Goal: Task Accomplishment & Management: Manage account settings

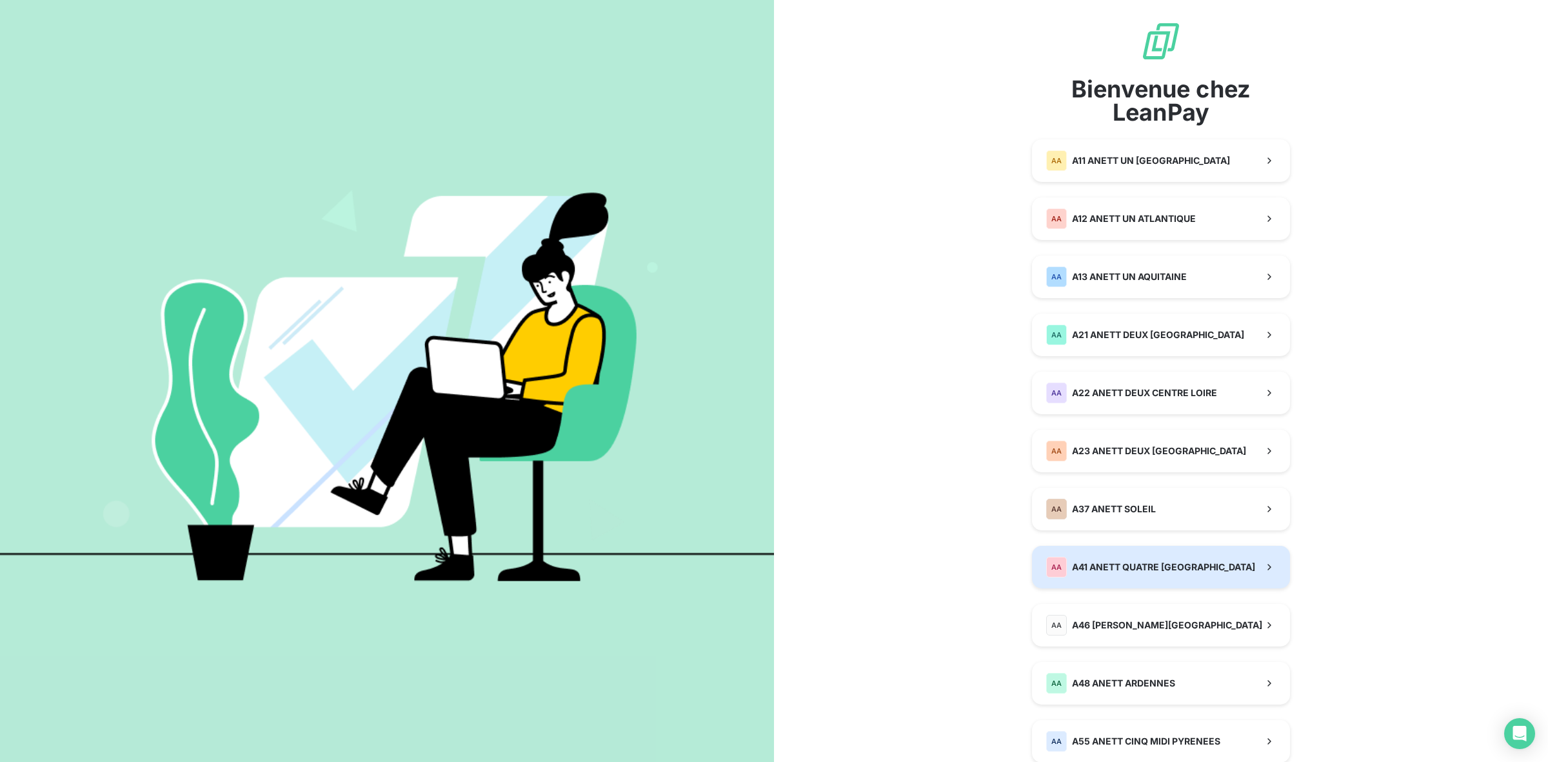
click at [1142, 568] on span "A41 ANETT QUATRE [GEOGRAPHIC_DATA]" at bounding box center [1163, 567] width 183 height 13
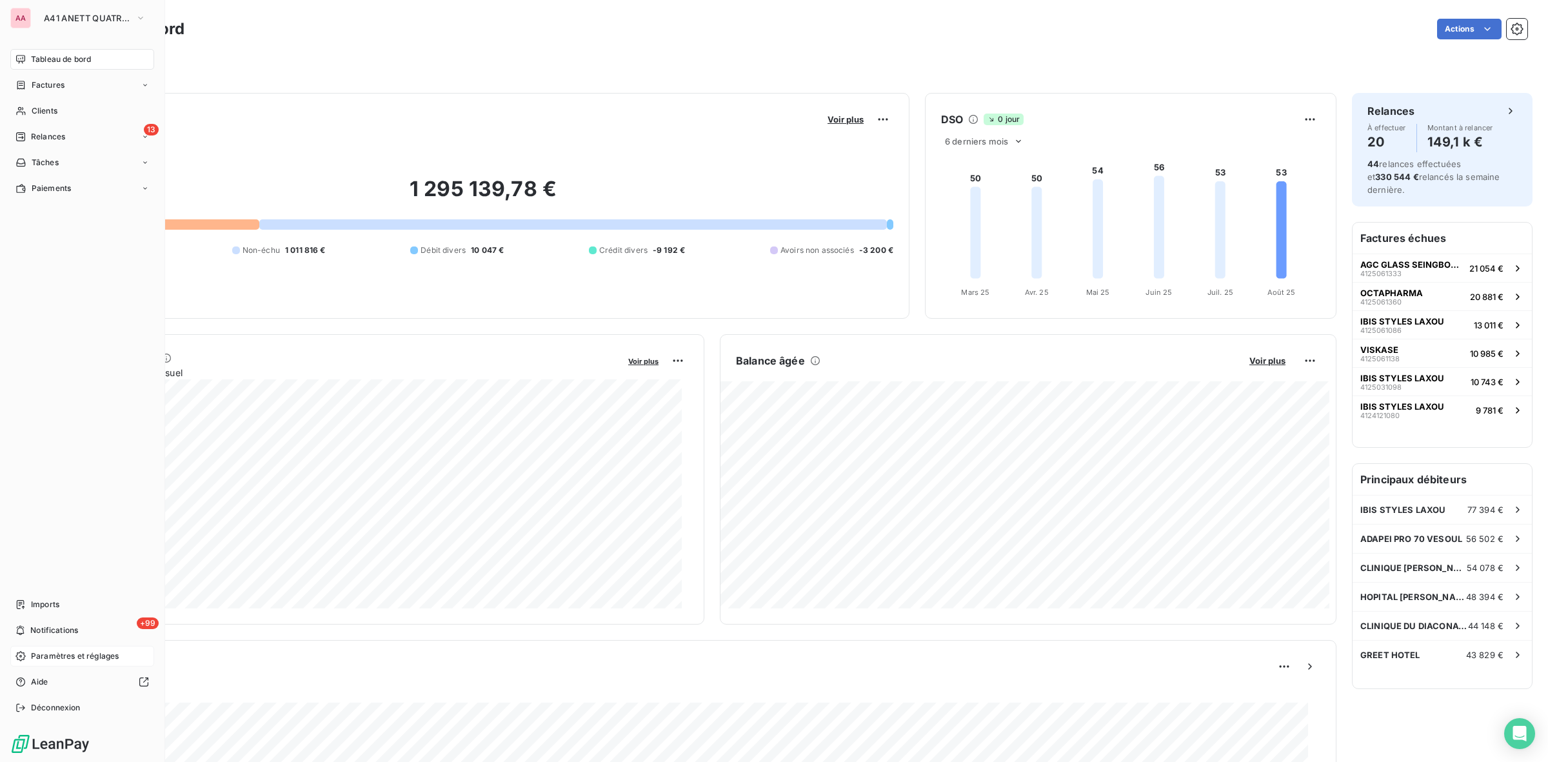
click at [84, 655] on span "Paramètres et réglages" at bounding box center [75, 656] width 88 height 12
click at [58, 653] on span "Paramètres et réglages" at bounding box center [75, 656] width 88 height 12
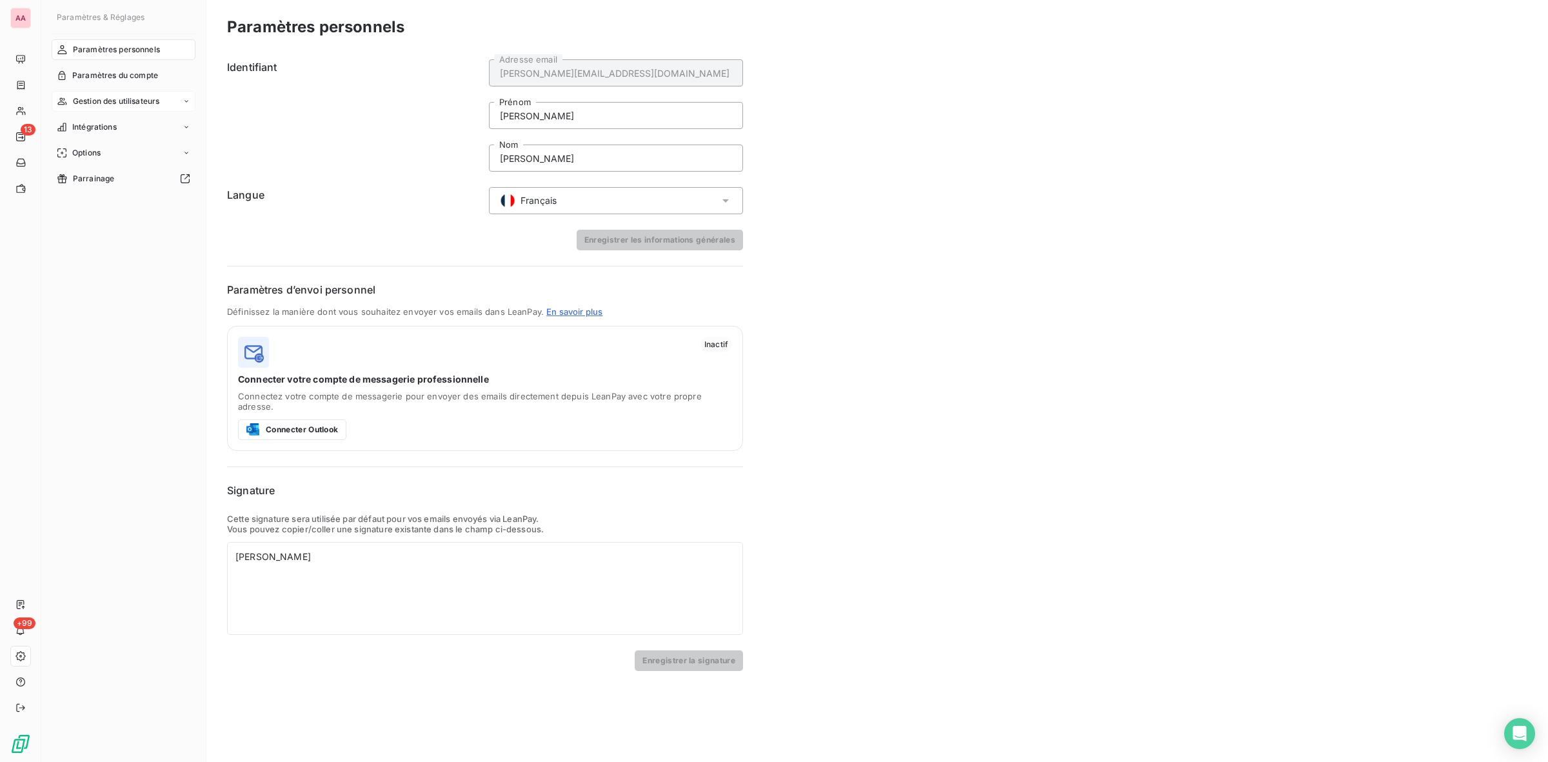
click at [141, 99] on span "Gestion des utilisateurs" at bounding box center [116, 101] width 87 height 12
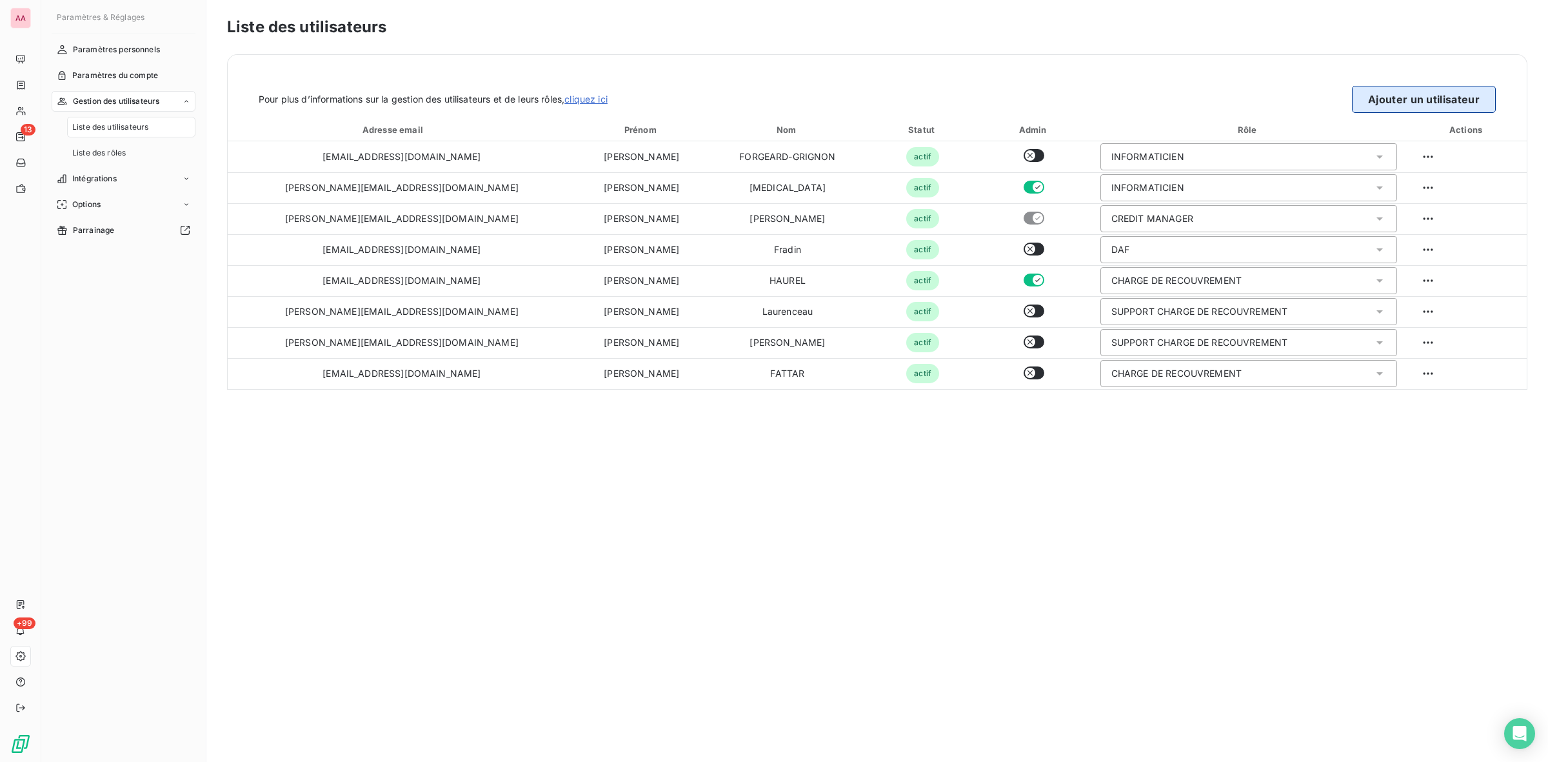
click at [1427, 101] on button "Ajouter un utilisateur" at bounding box center [1424, 99] width 144 height 27
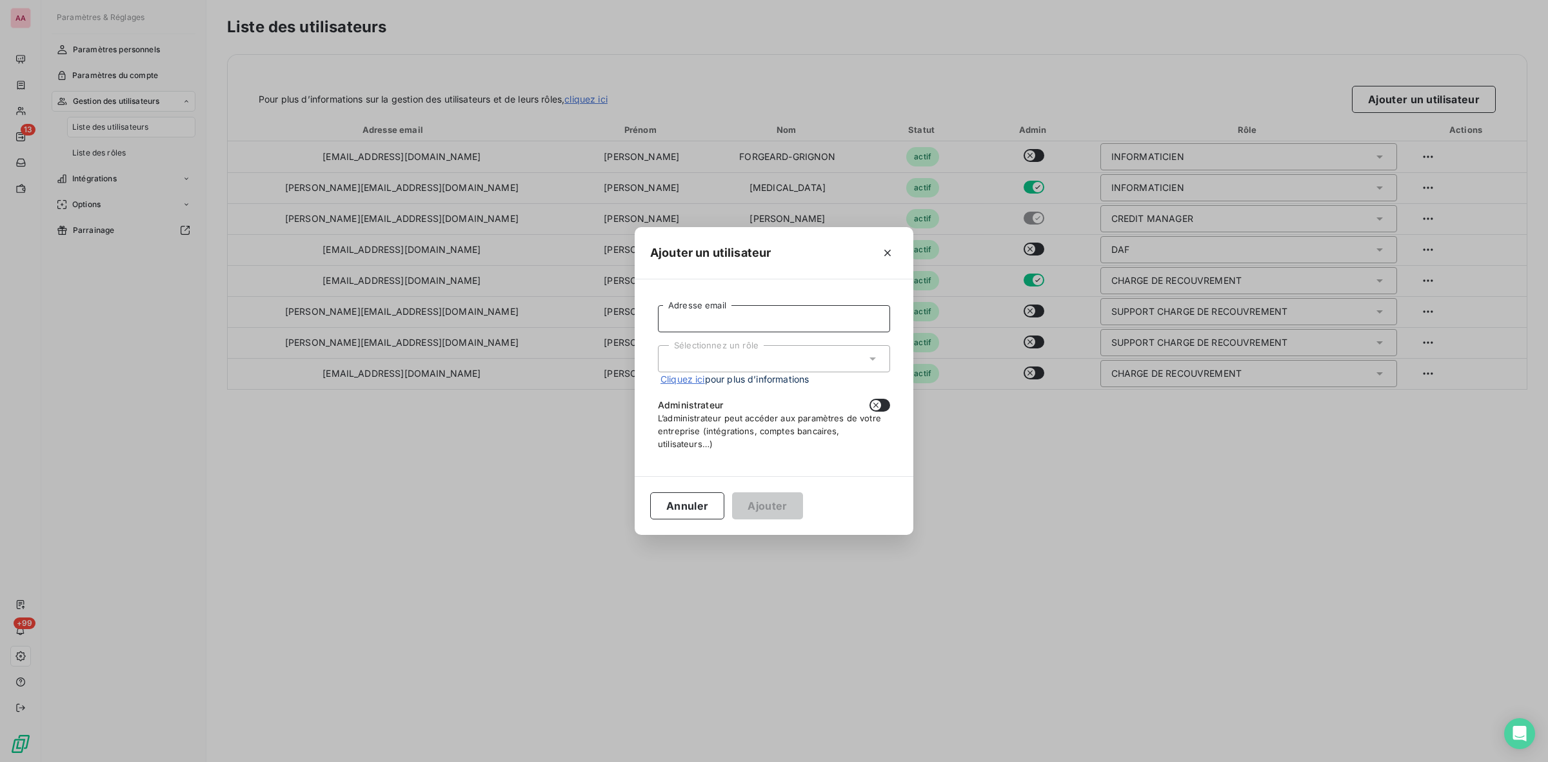
click at [782, 318] on input "Adresse email" at bounding box center [774, 318] width 232 height 27
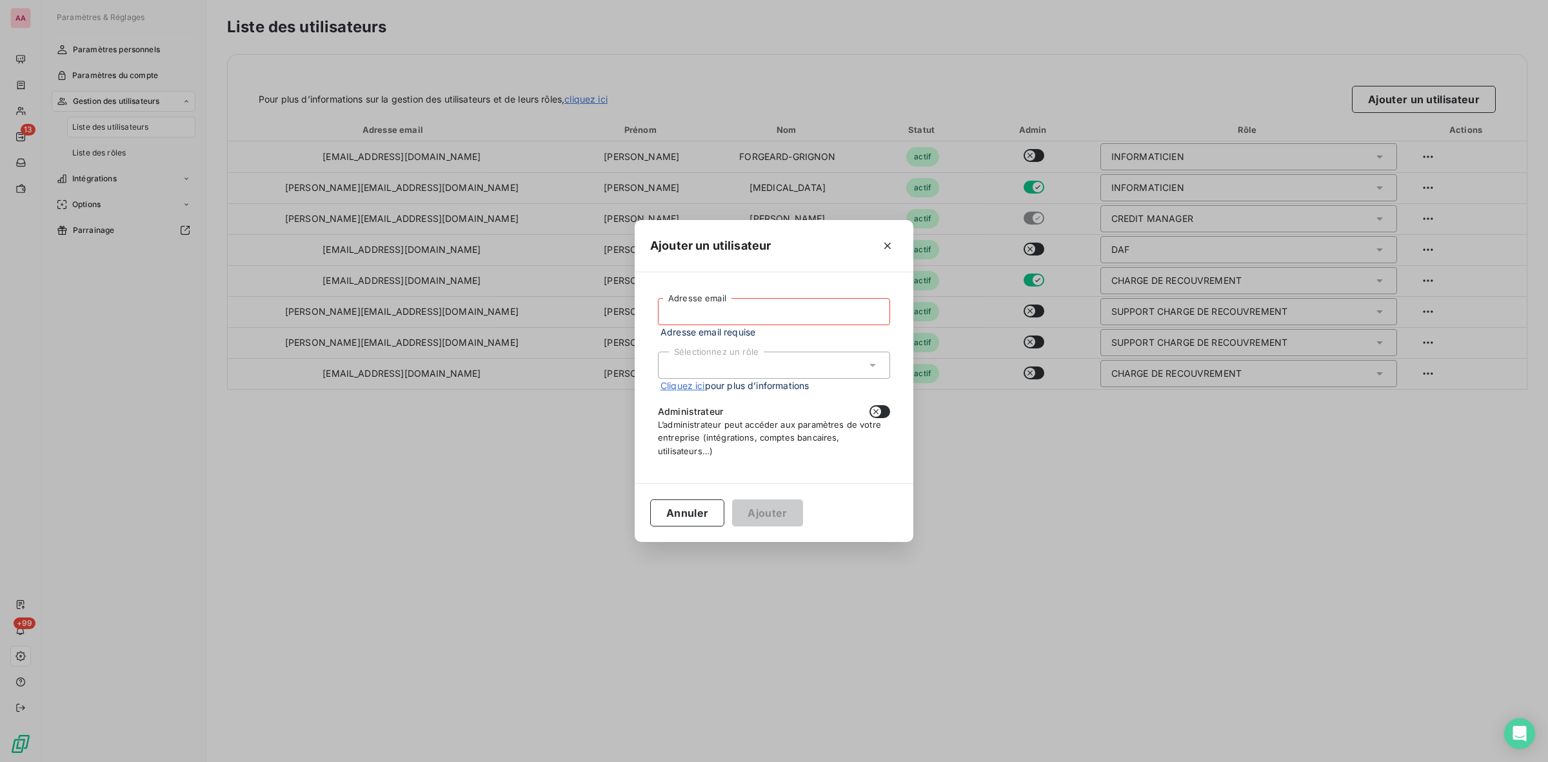
click at [748, 308] on input "Adresse email" at bounding box center [774, 311] width 232 height 27
type input "[EMAIL_ADDRESS][DOMAIN_NAME]"
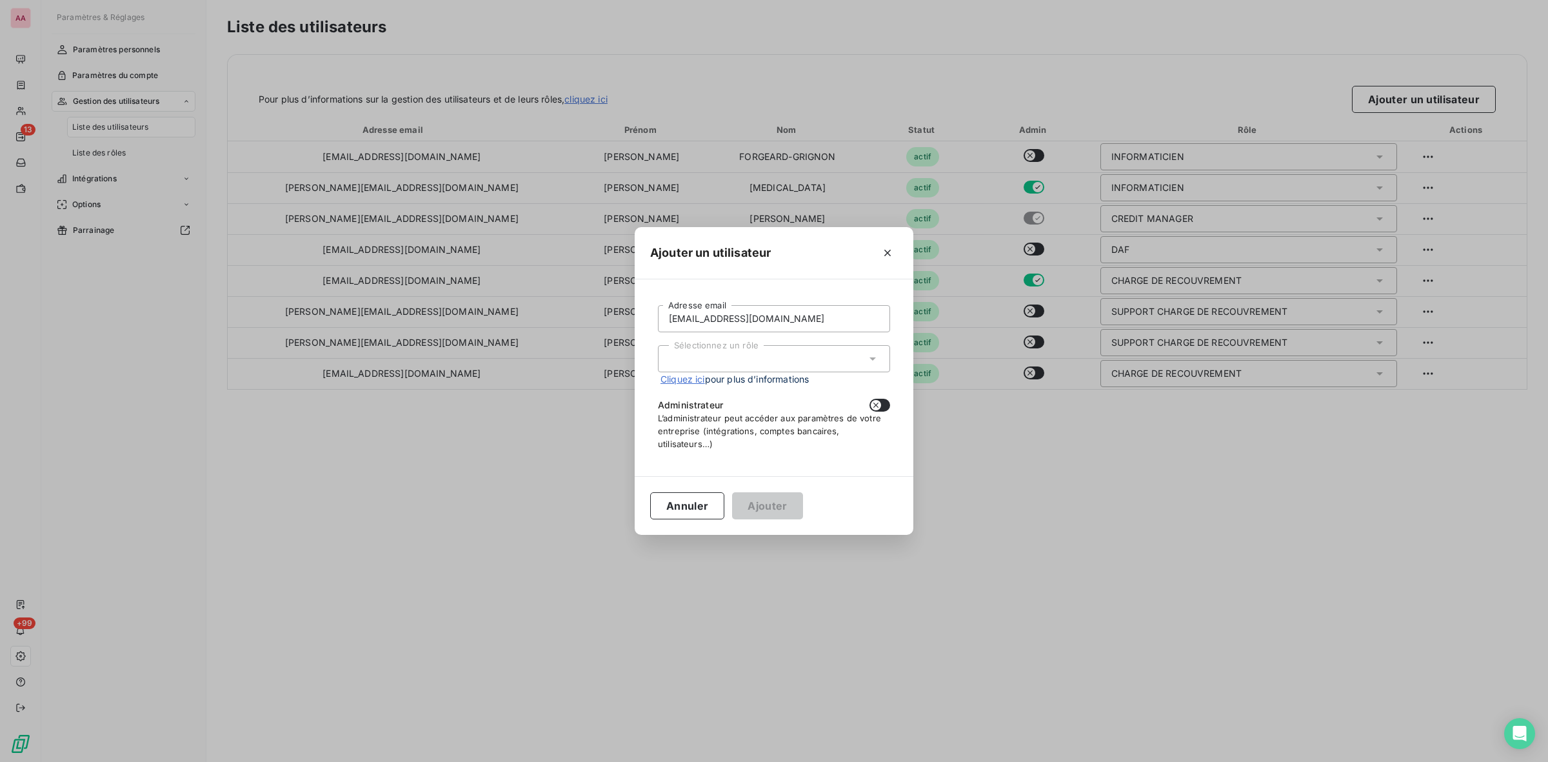
click at [778, 363] on div "Sélectionnez un rôle" at bounding box center [774, 358] width 232 height 27
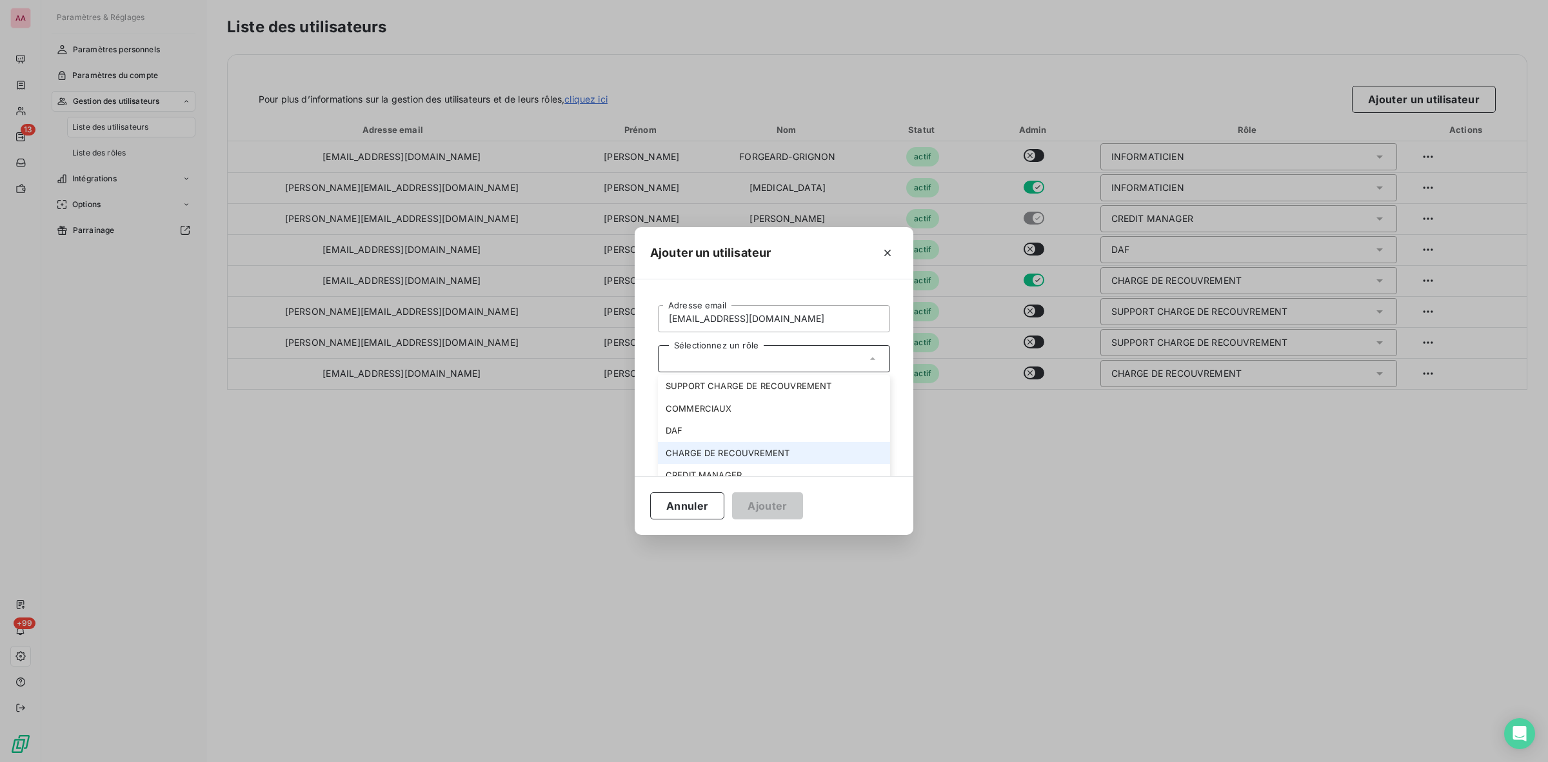
click at [718, 452] on li "CHARGE DE RECOUVREMENT" at bounding box center [774, 453] width 232 height 23
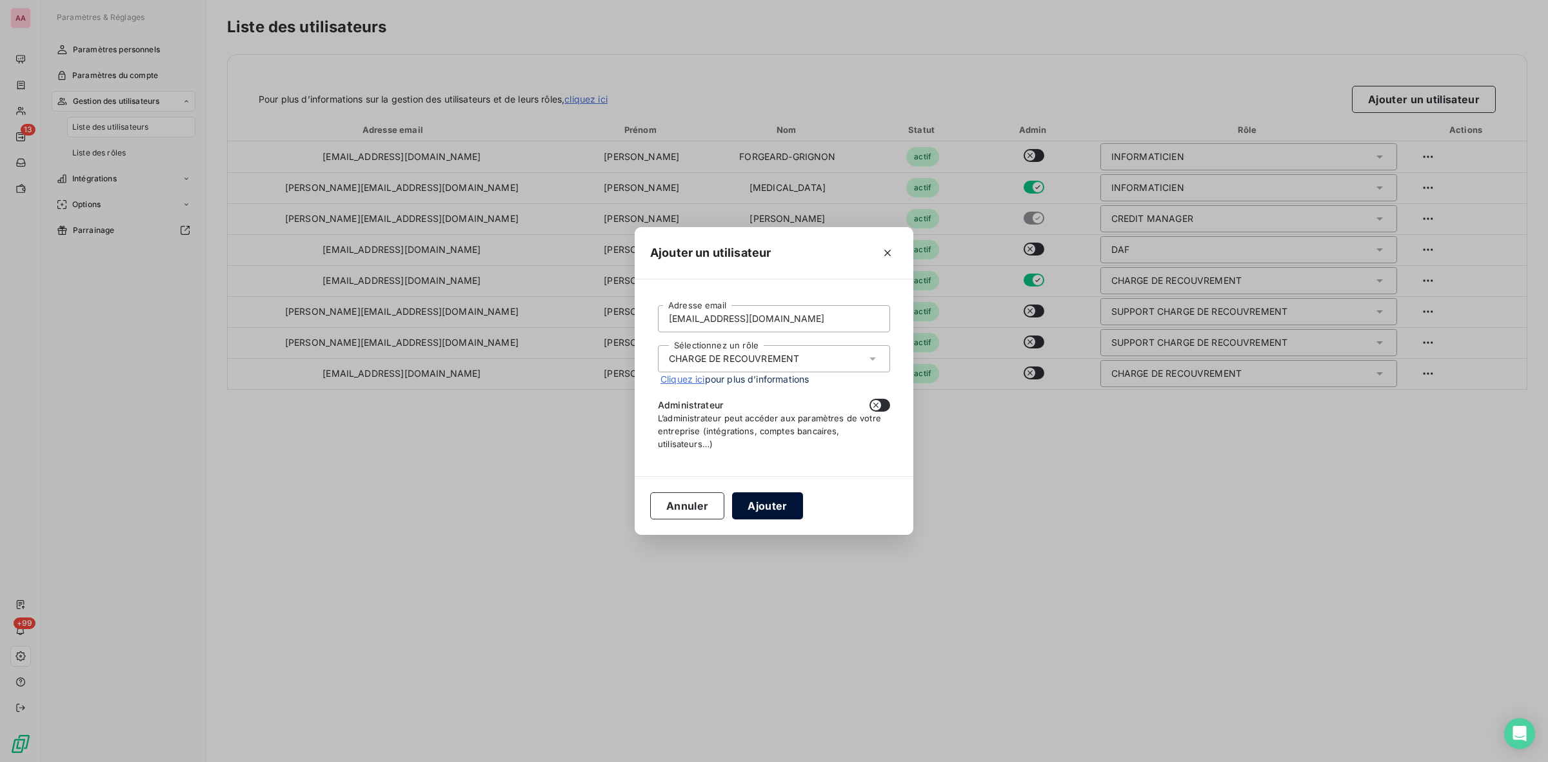
click at [764, 507] on button "Ajouter" at bounding box center [767, 505] width 70 height 27
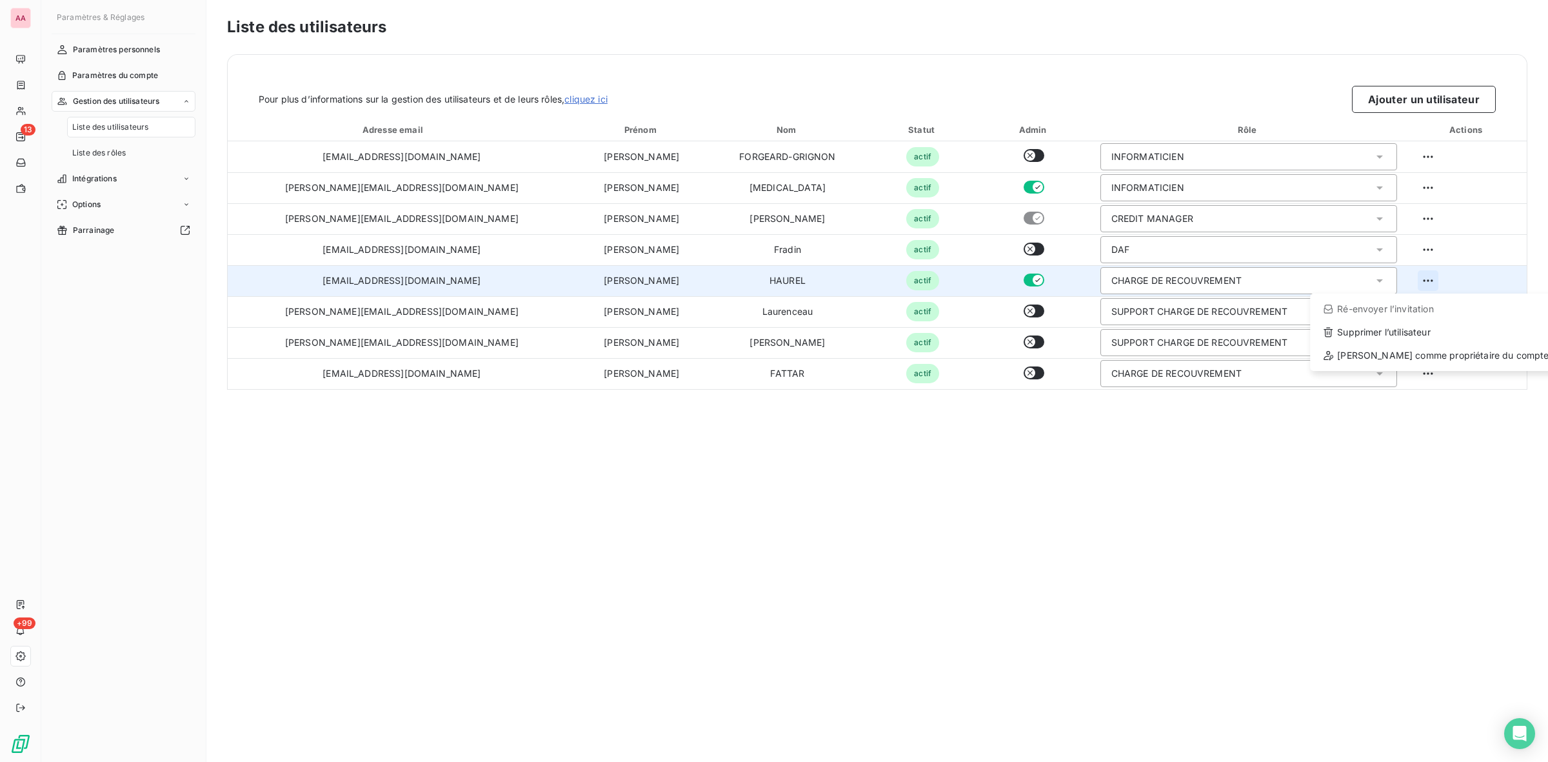
click at [1408, 281] on html "AA 13 +99 Paramètres & Réglages Paramètres personnels Paramètres du compte Gest…" at bounding box center [774, 381] width 1548 height 762
click at [1391, 331] on div "Supprimer l’utilisateur" at bounding box center [1435, 332] width 241 height 21
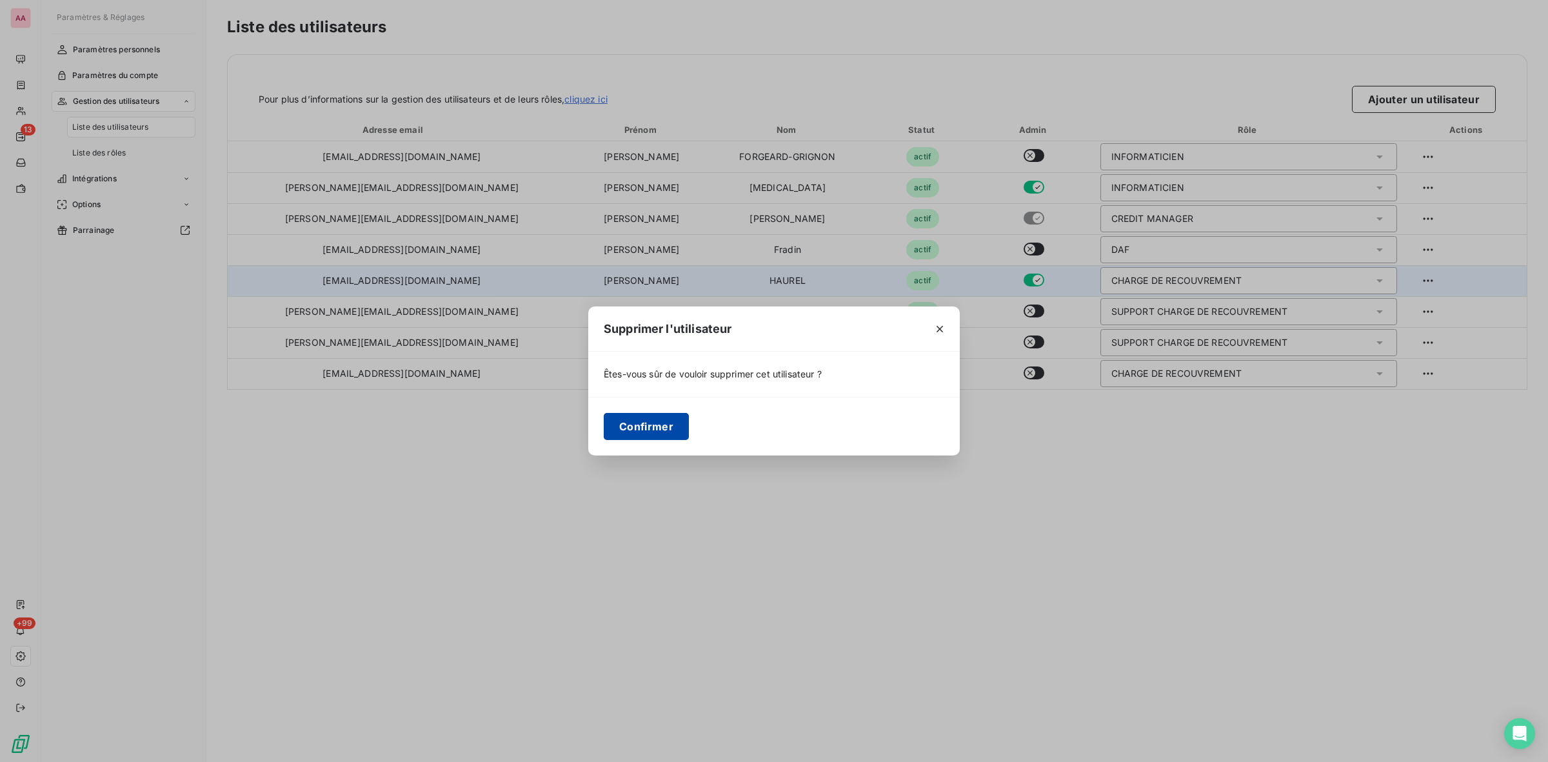
click at [659, 427] on button "Confirmer" at bounding box center [646, 426] width 85 height 27
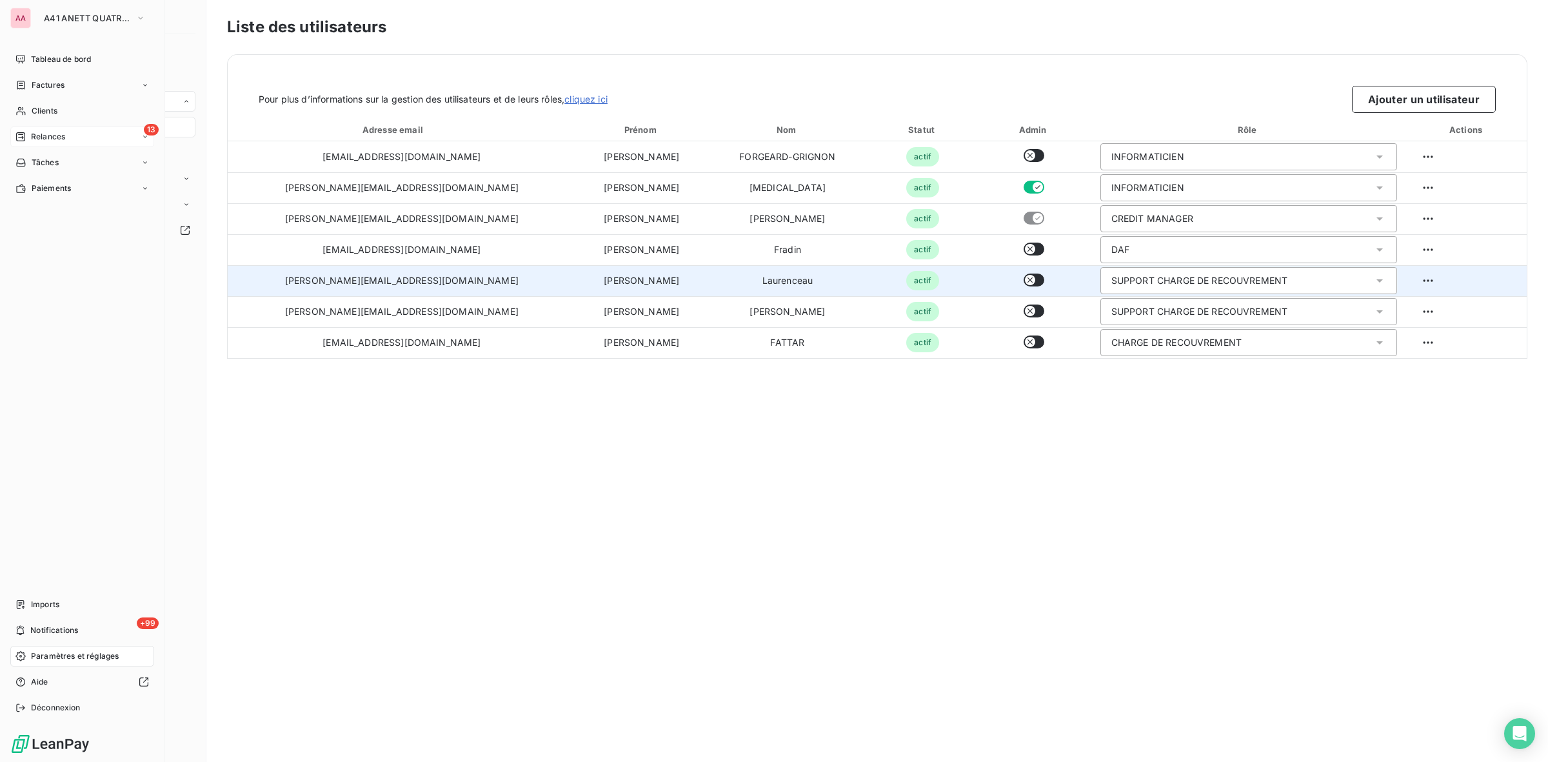
click at [65, 132] on span "Relances" at bounding box center [48, 137] width 34 height 12
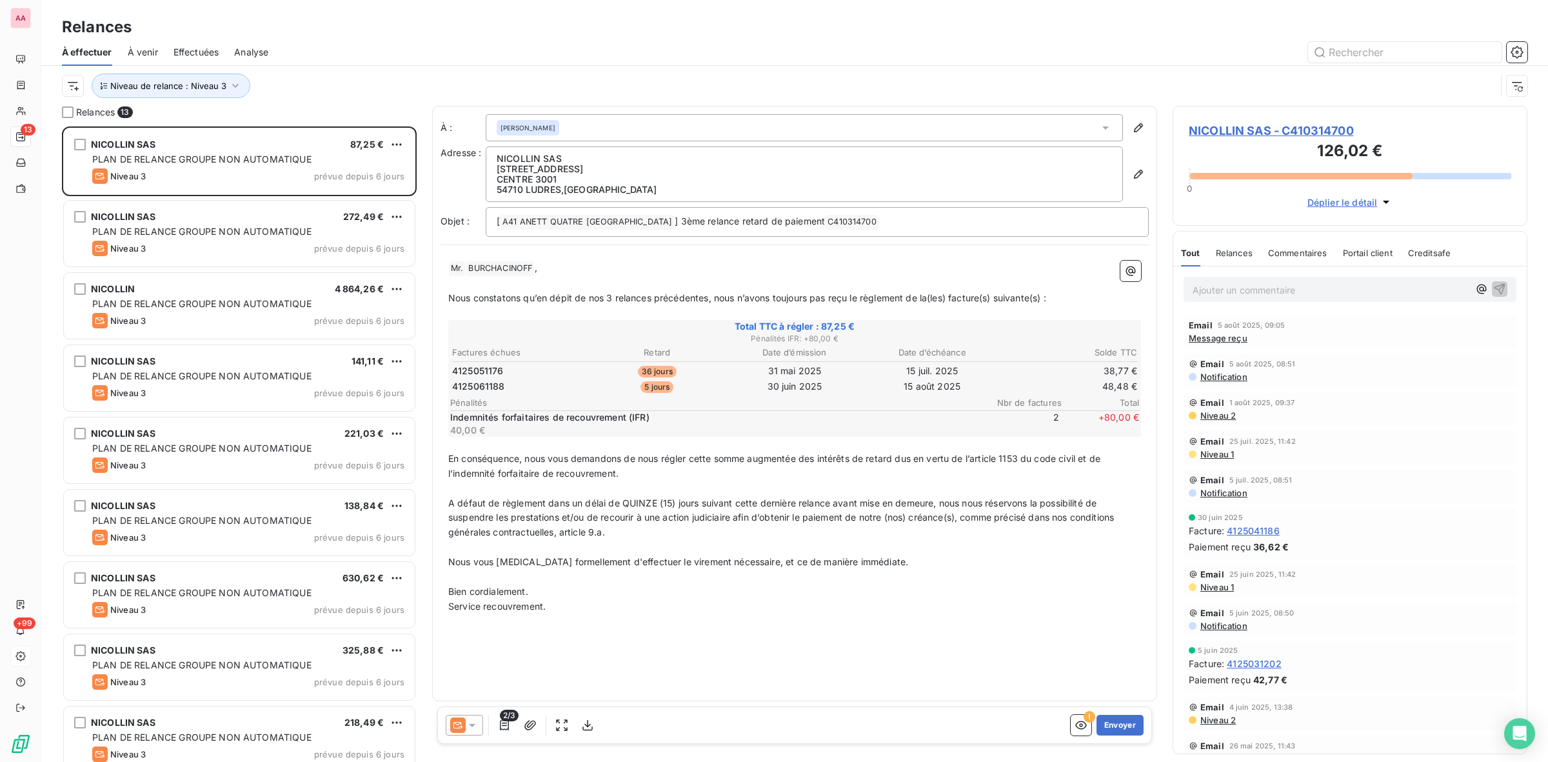
scroll to position [623, 343]
click at [1529, 55] on div "À effectuer À venir Effectuées Analyse" at bounding box center [794, 52] width 1507 height 27
click at [1517, 53] on icon "button" at bounding box center [1517, 51] width 3 height 3
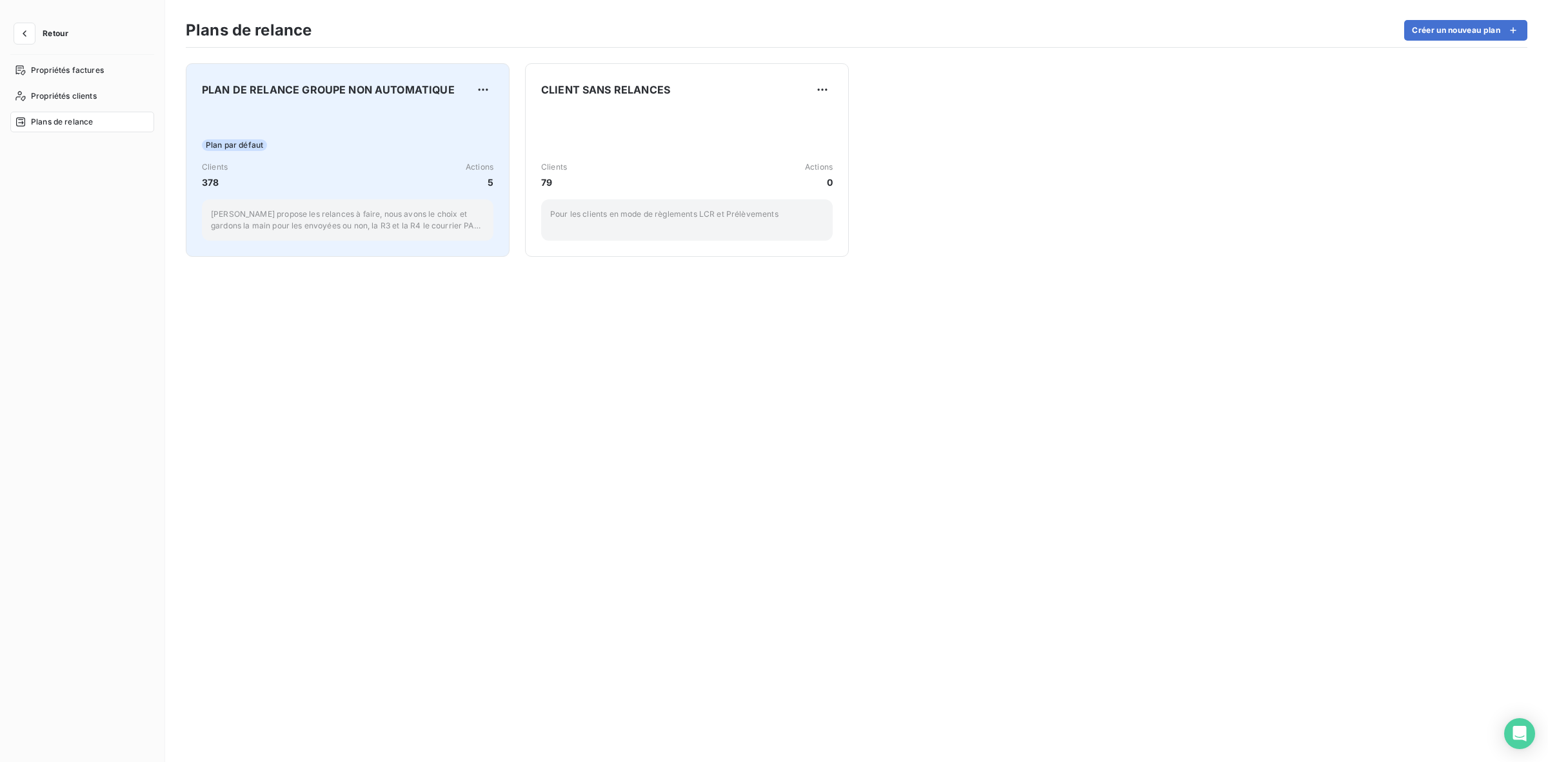
click at [288, 175] on div "Clients 378 Actions 5" at bounding box center [348, 175] width 292 height 28
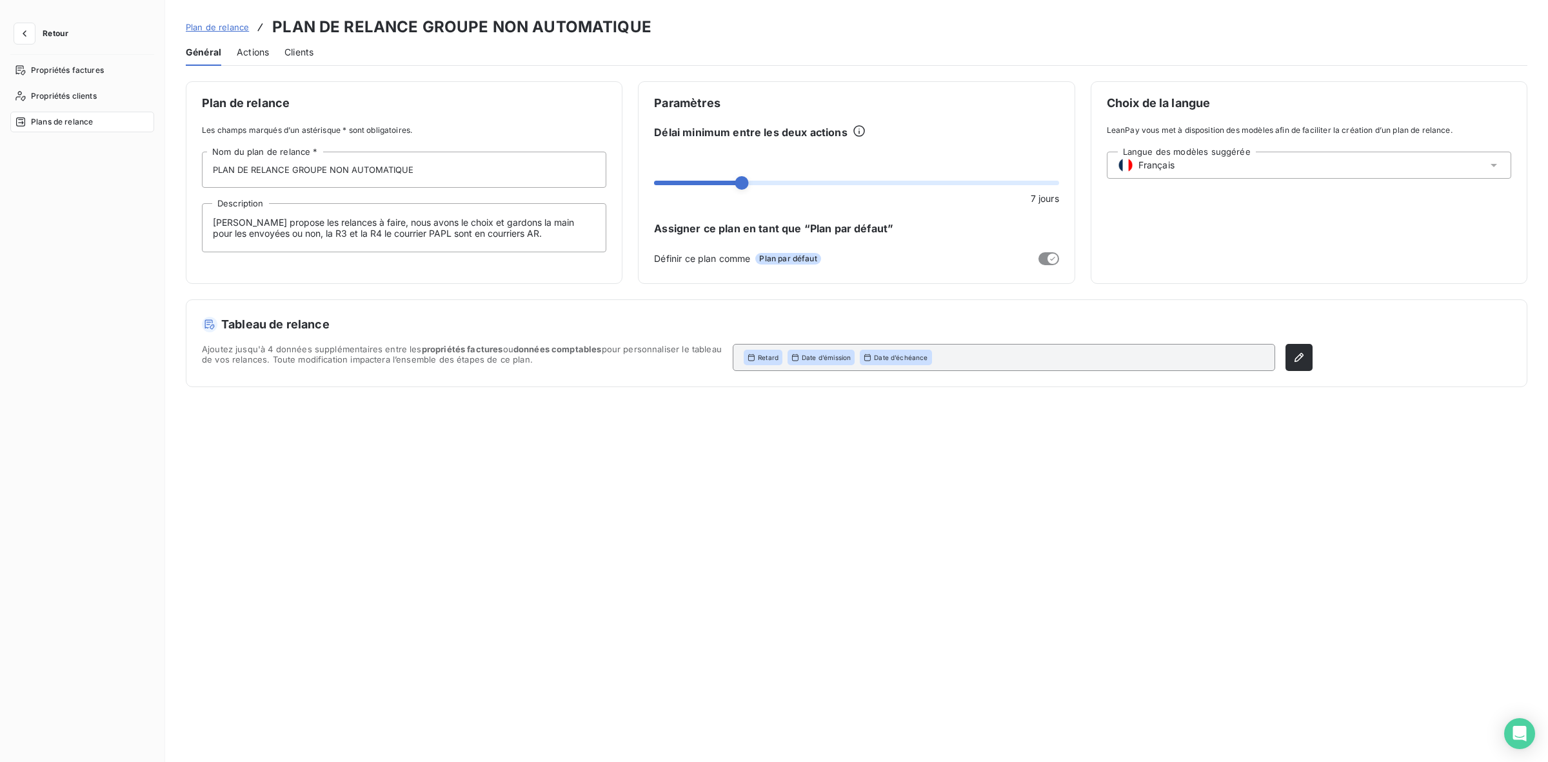
click at [259, 50] on span "Actions" at bounding box center [253, 52] width 32 height 13
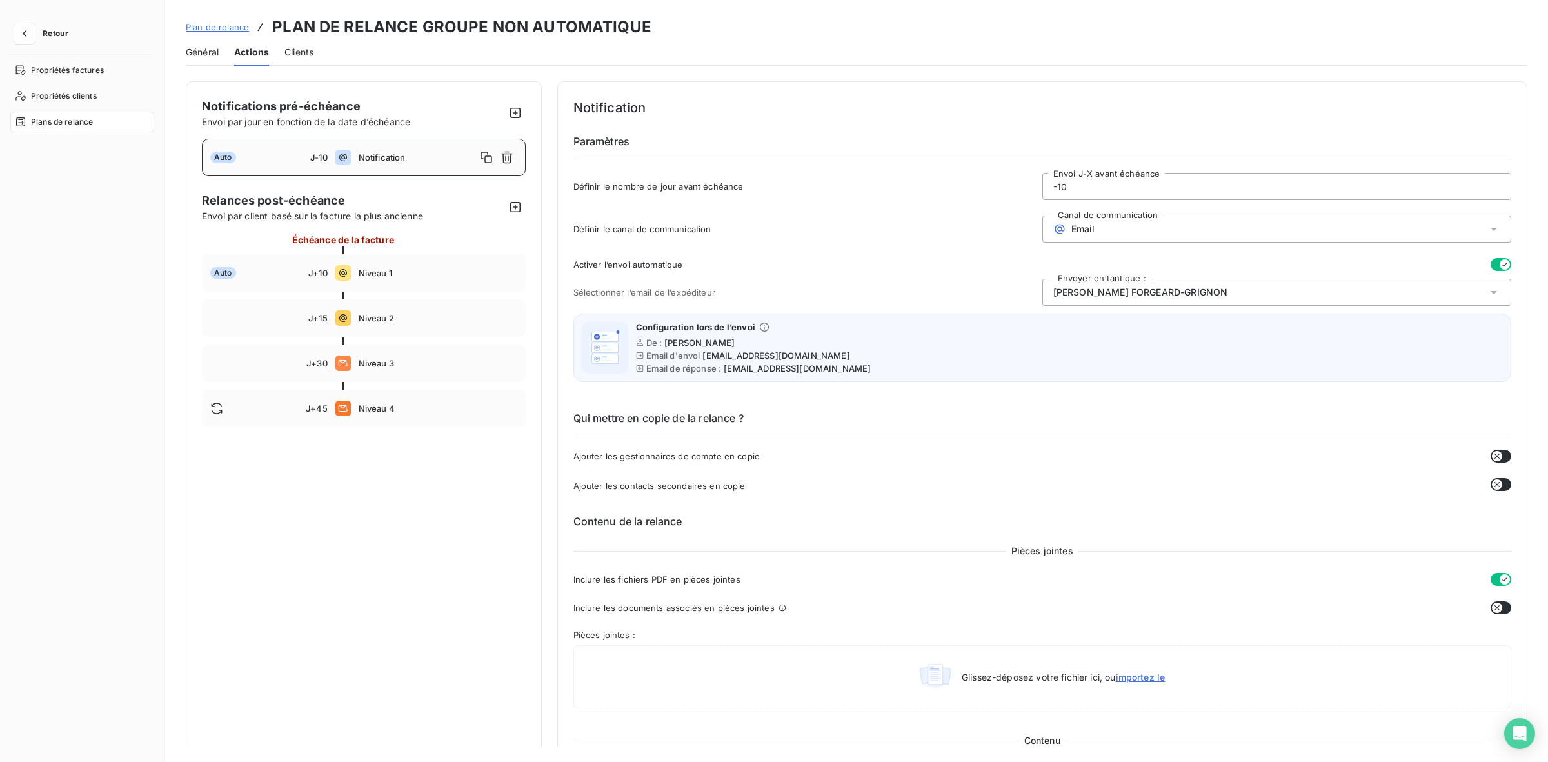
click at [1161, 289] on span "[PERSON_NAME]" at bounding box center [1140, 292] width 175 height 13
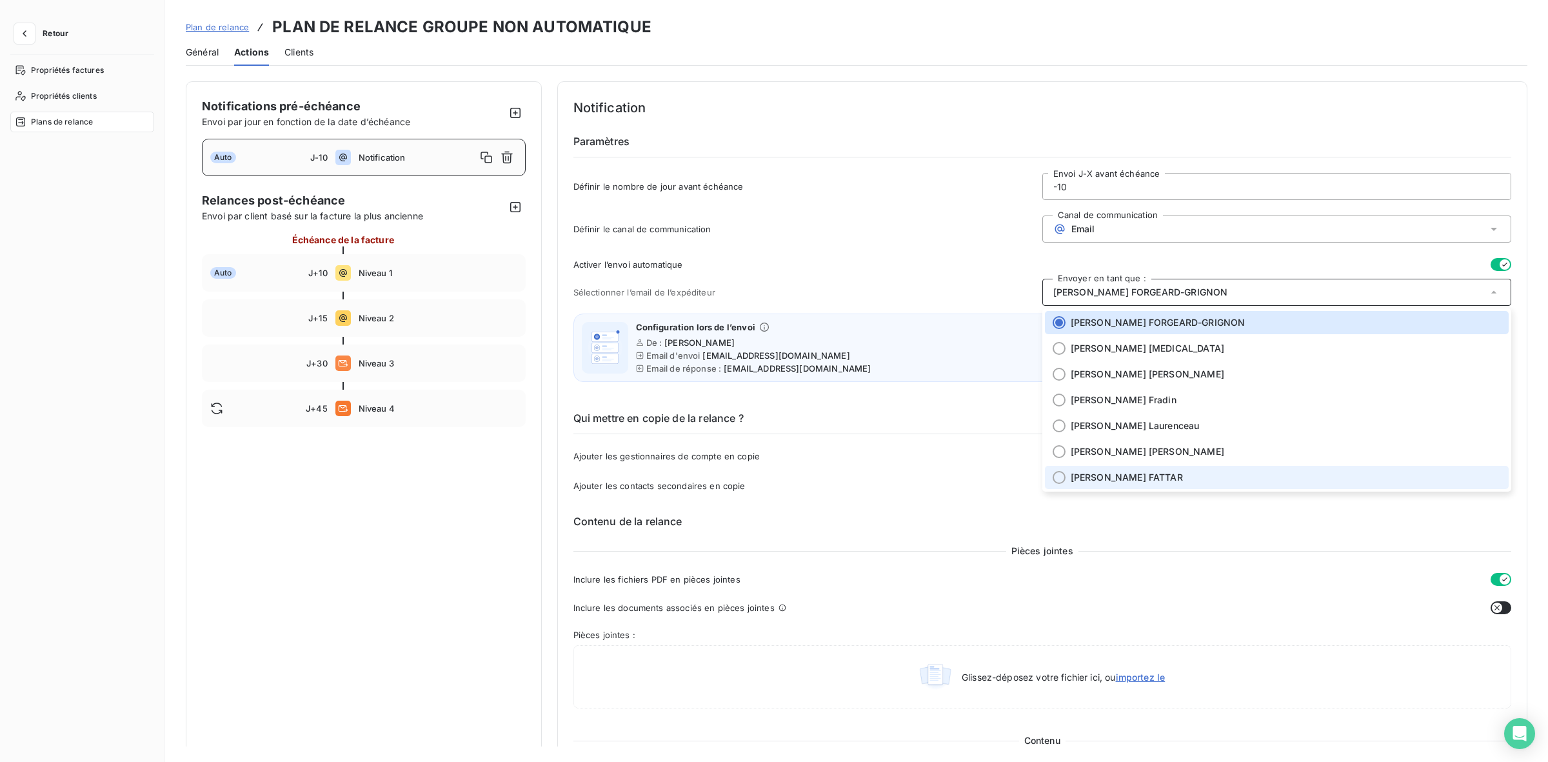
click at [1121, 473] on span "[PERSON_NAME]" at bounding box center [1127, 477] width 112 height 13
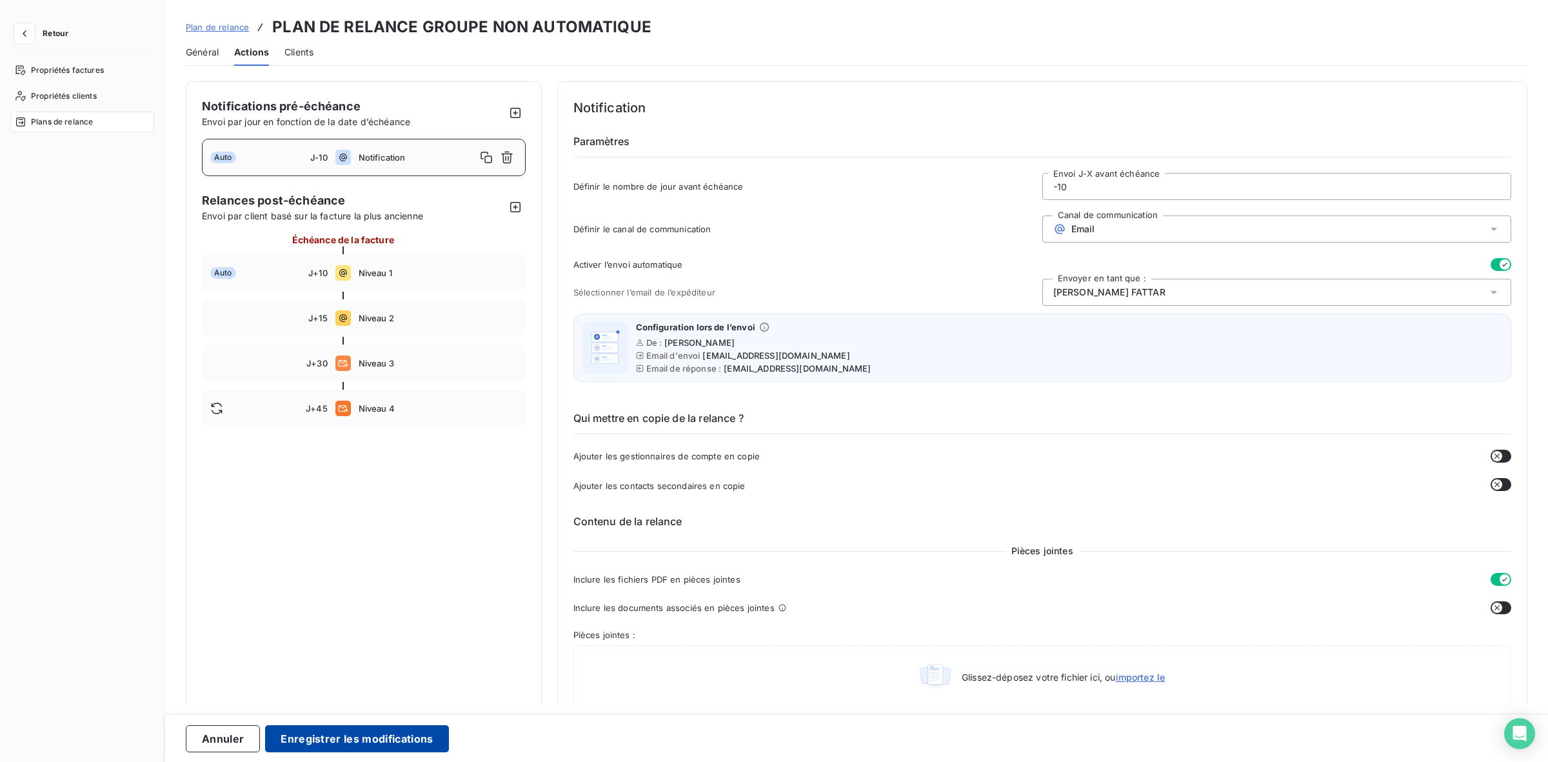
click at [355, 737] on button "Enregistrer les modifications" at bounding box center [356, 738] width 183 height 27
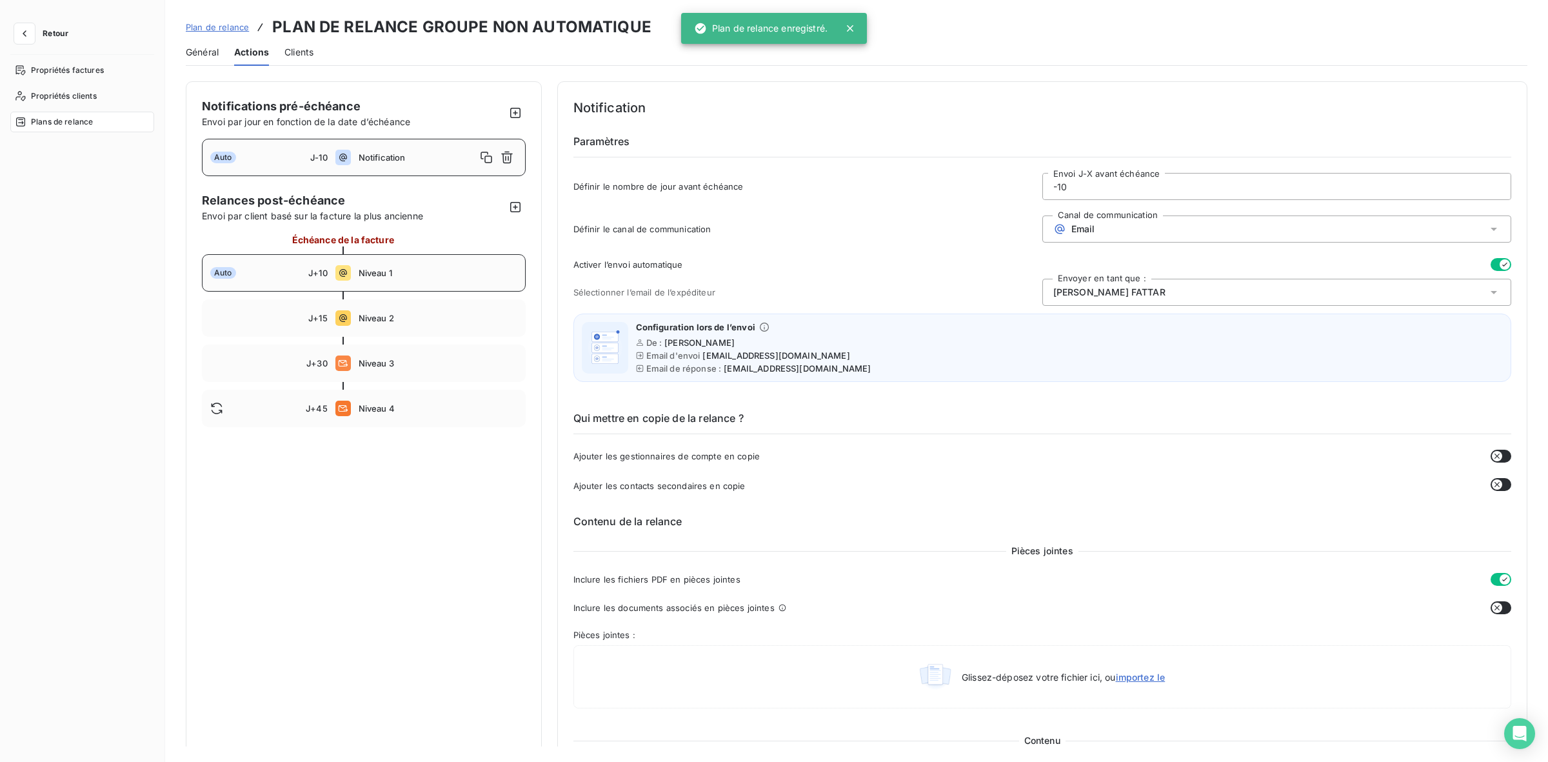
click at [422, 272] on span "Niveau 1" at bounding box center [438, 273] width 159 height 10
type input "10"
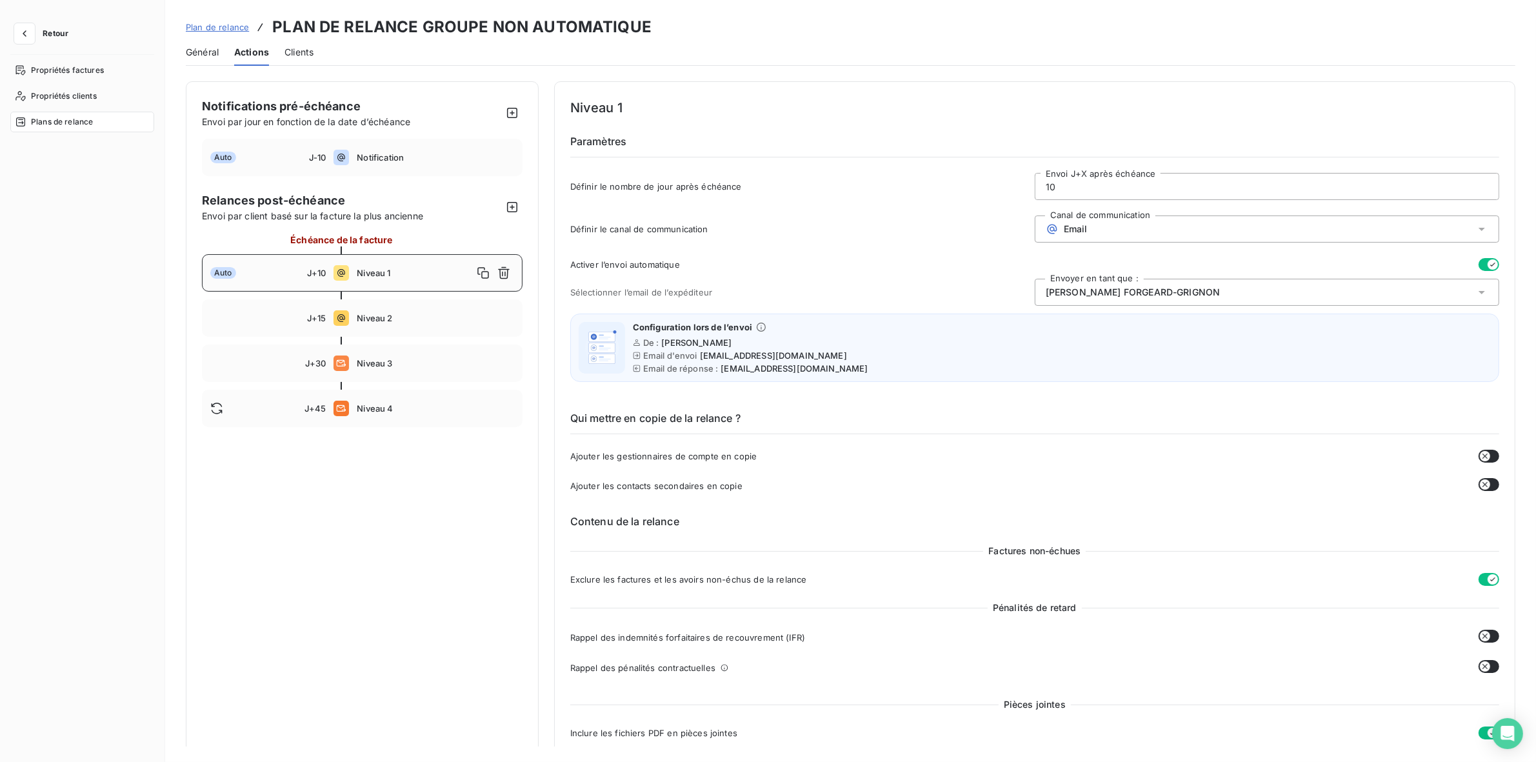
click at [1120, 288] on span "[PERSON_NAME]" at bounding box center [1133, 292] width 175 height 13
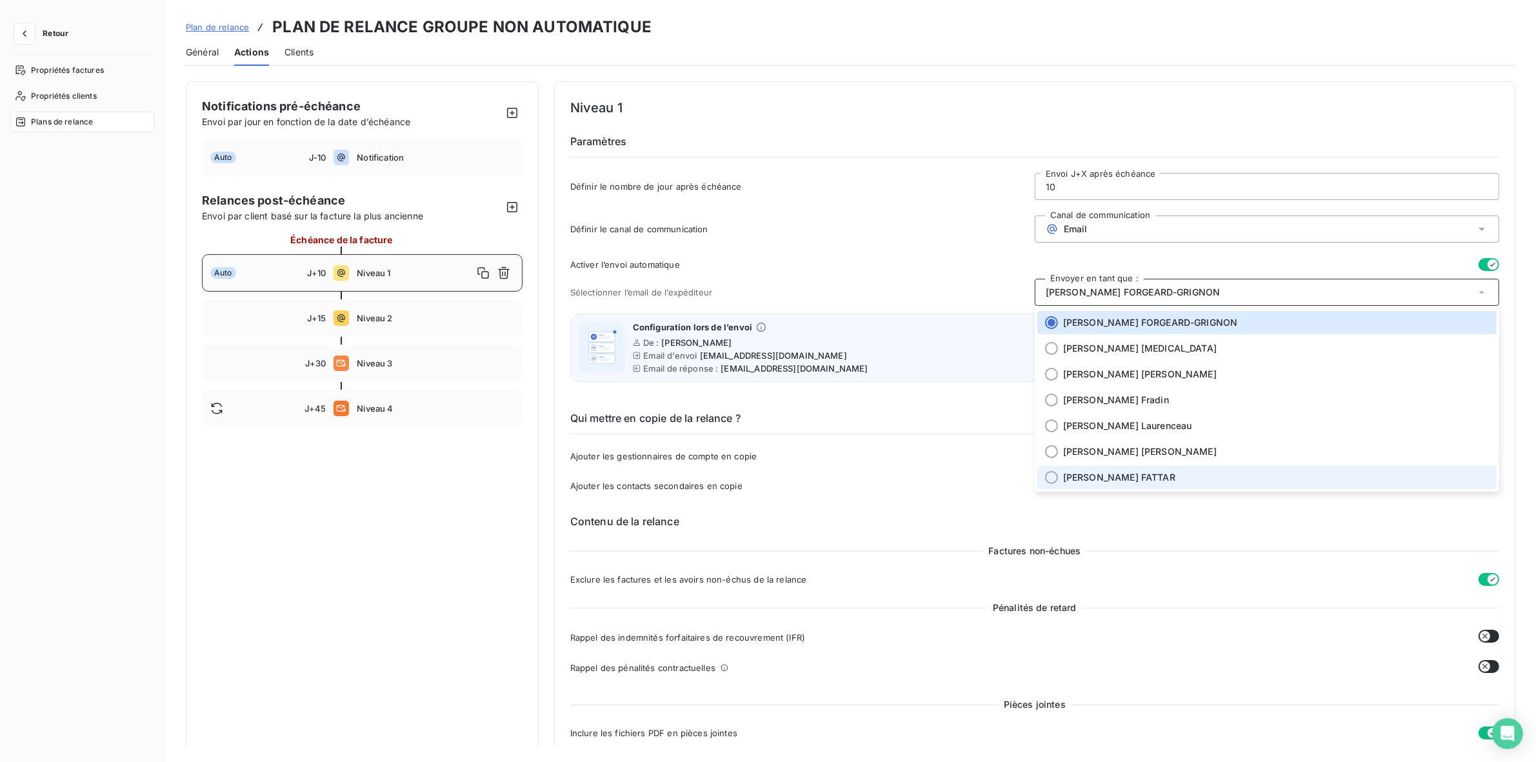
click at [1088, 472] on span "[PERSON_NAME]" at bounding box center [1119, 477] width 112 height 13
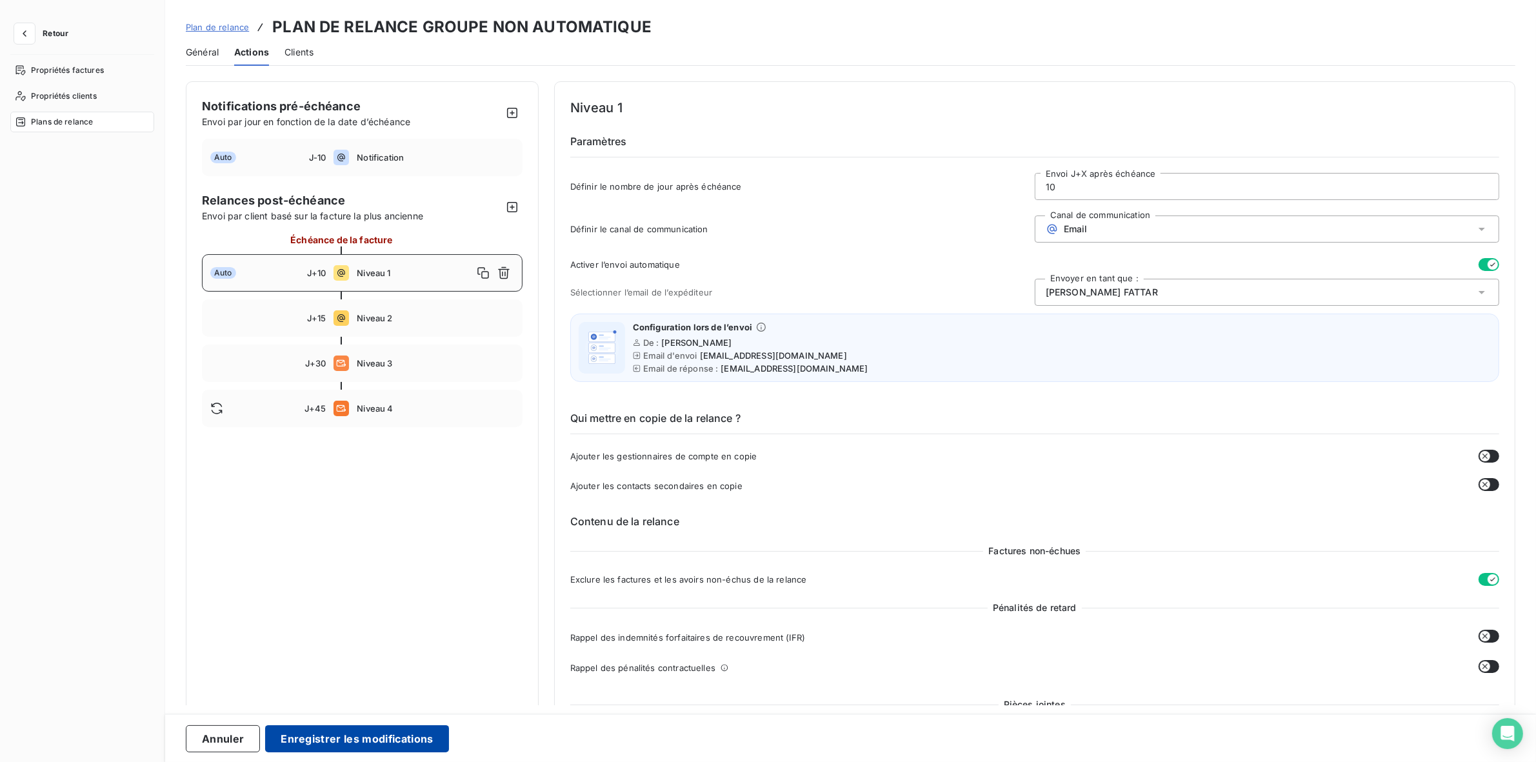
click at [386, 733] on button "Enregistrer les modifications" at bounding box center [356, 738] width 183 height 27
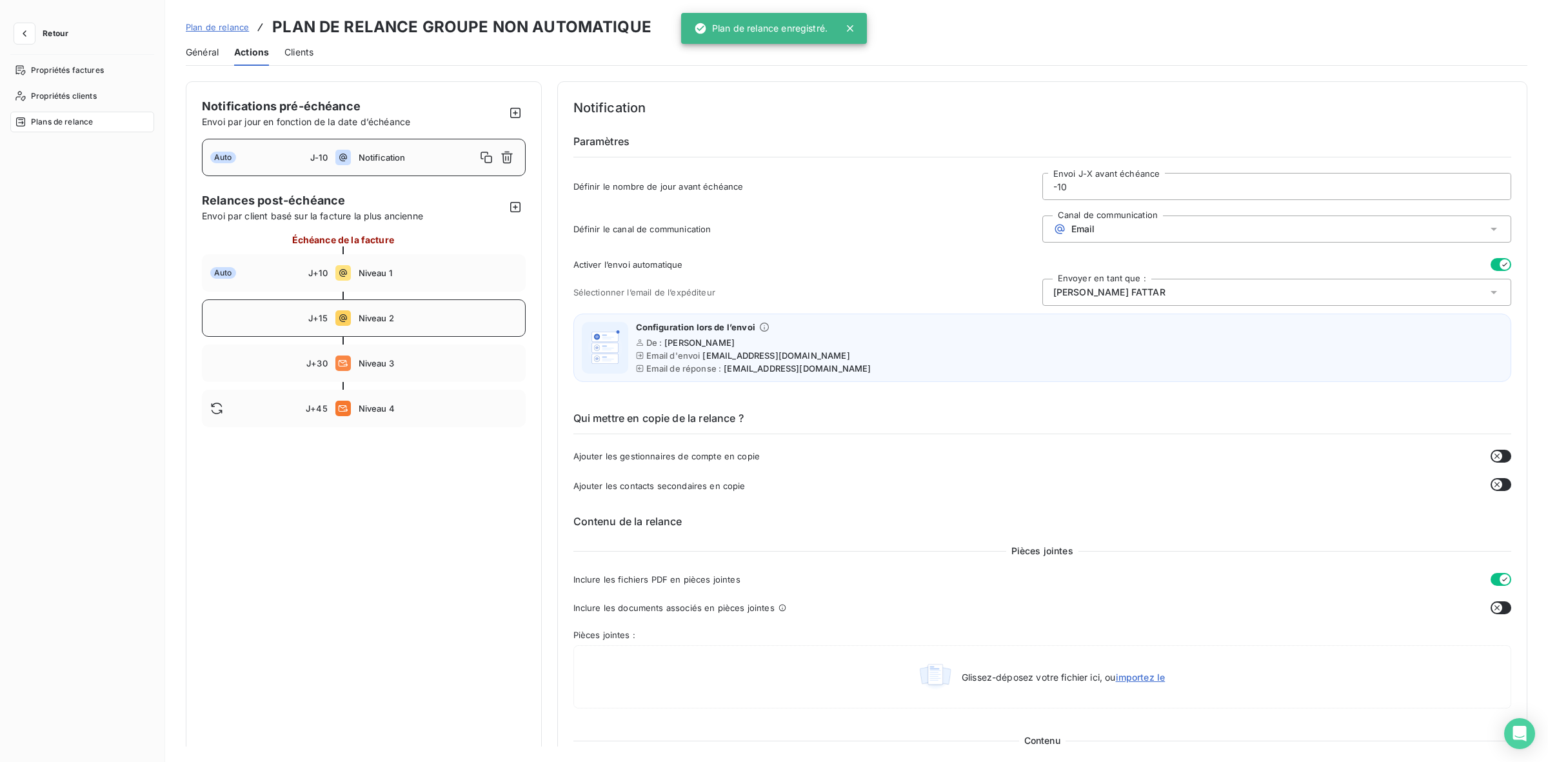
click at [417, 317] on span "Niveau 2" at bounding box center [438, 318] width 159 height 10
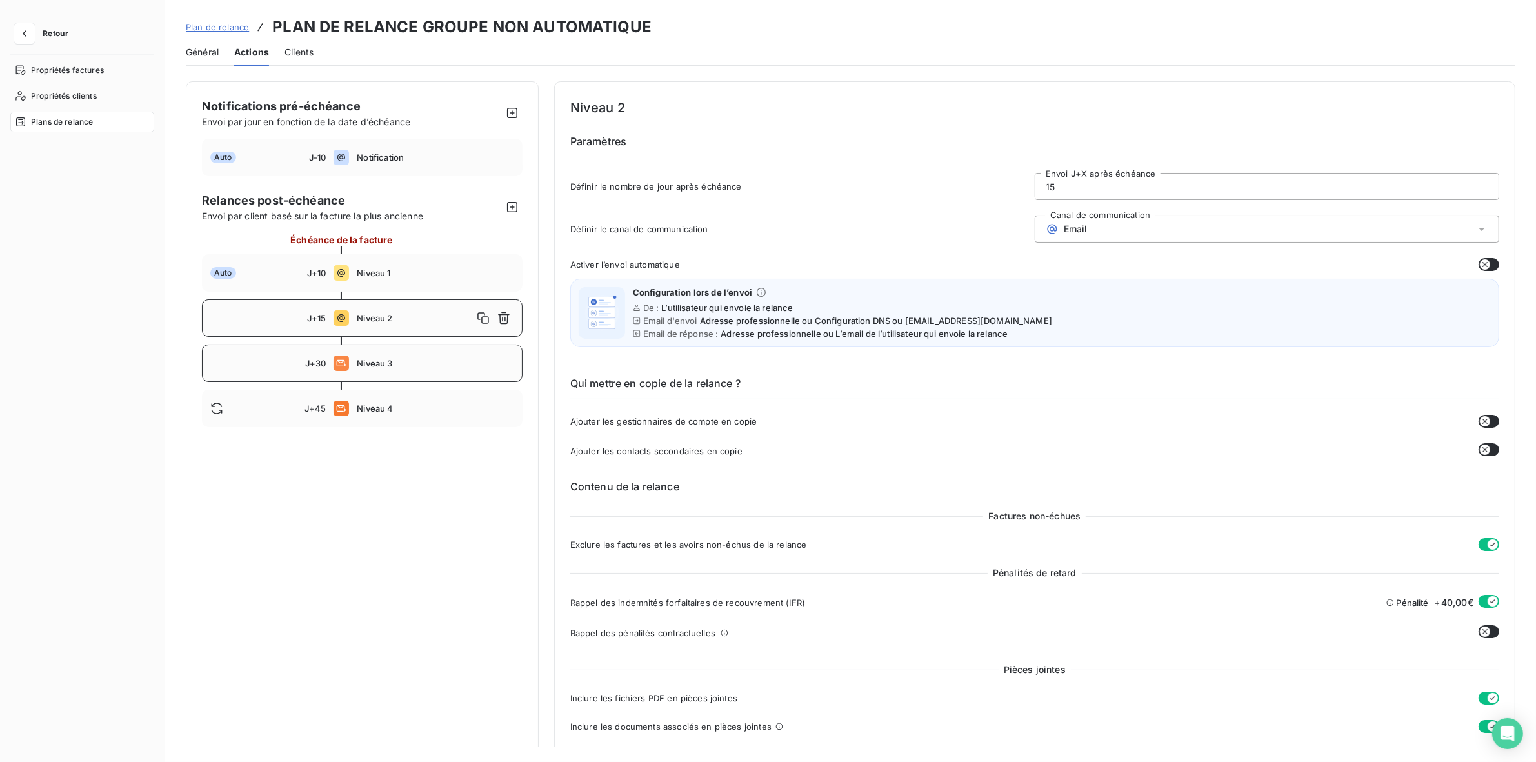
click at [433, 357] on div "J+30 Niveau 3" at bounding box center [362, 362] width 321 height 37
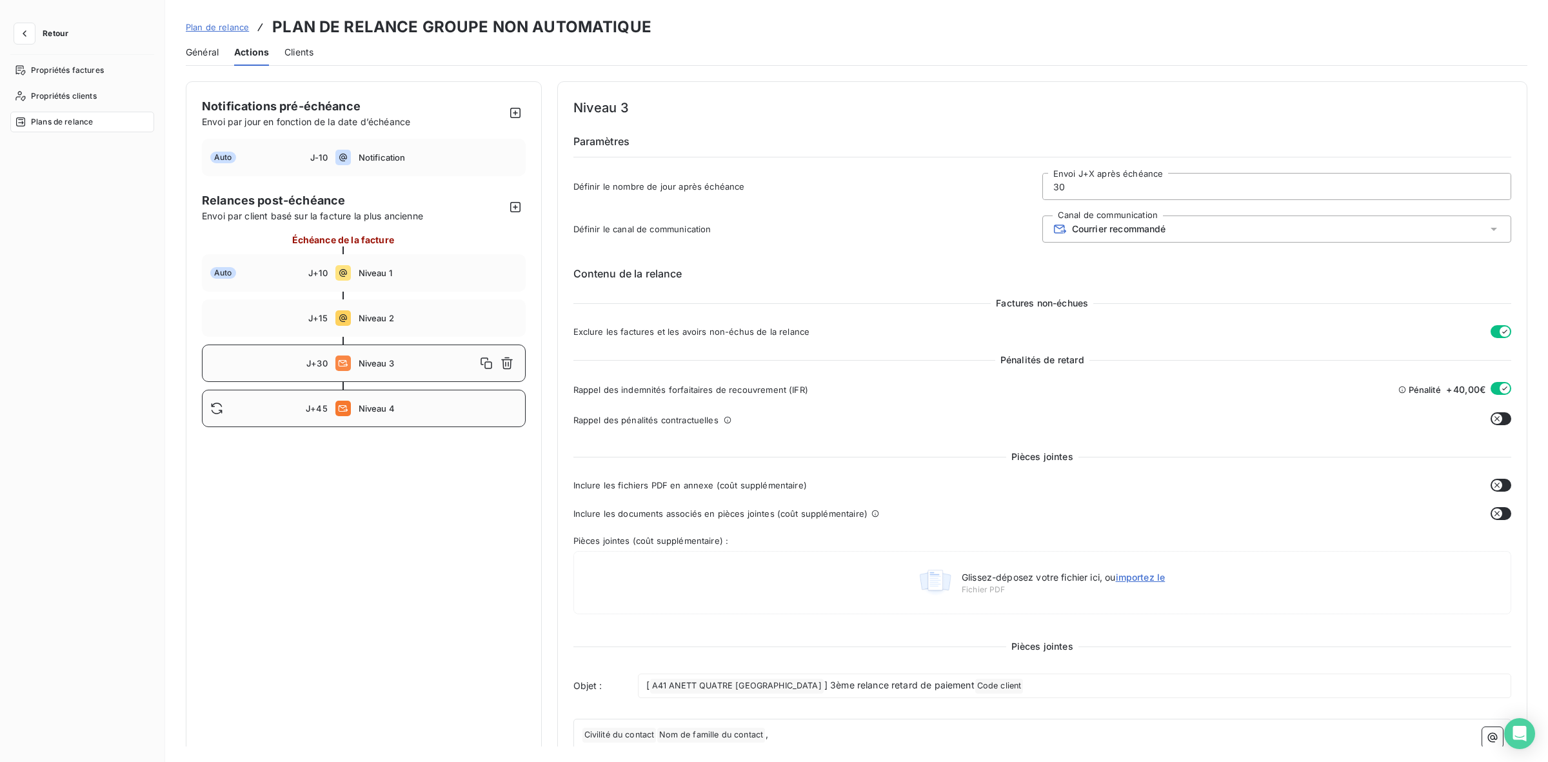
click at [417, 408] on span "Niveau 4" at bounding box center [438, 408] width 159 height 10
type input "45"
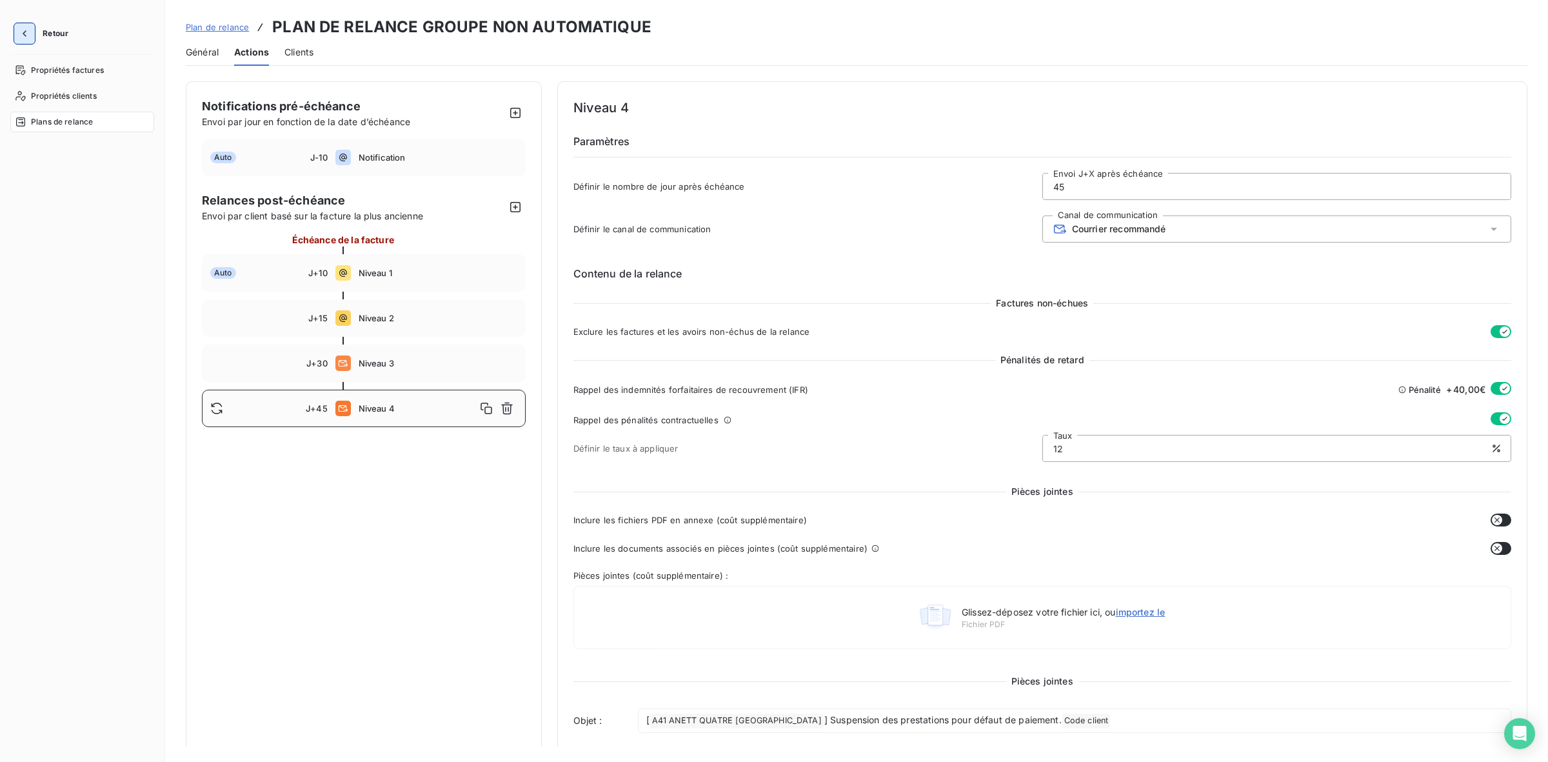
click at [24, 27] on icon "button" at bounding box center [24, 33] width 13 height 13
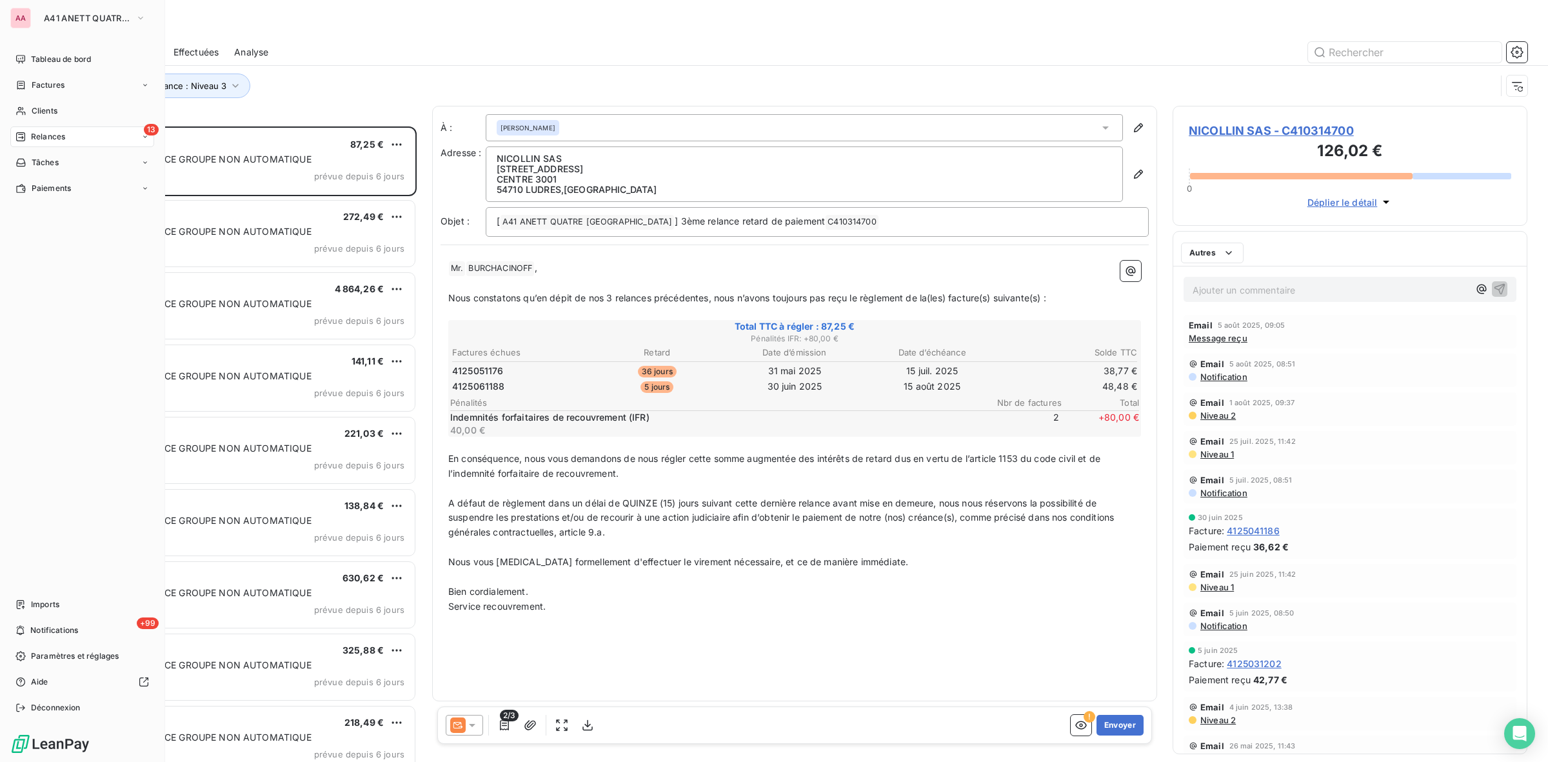
scroll to position [623, 343]
